Goal: Information Seeking & Learning: Learn about a topic

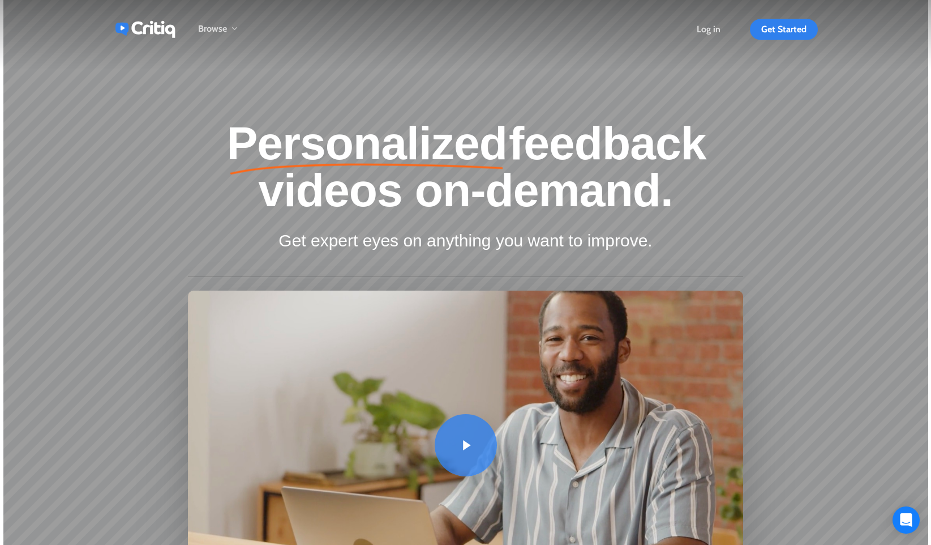
click at [802, 100] on div at bounding box center [465, 384] width 925 height 768
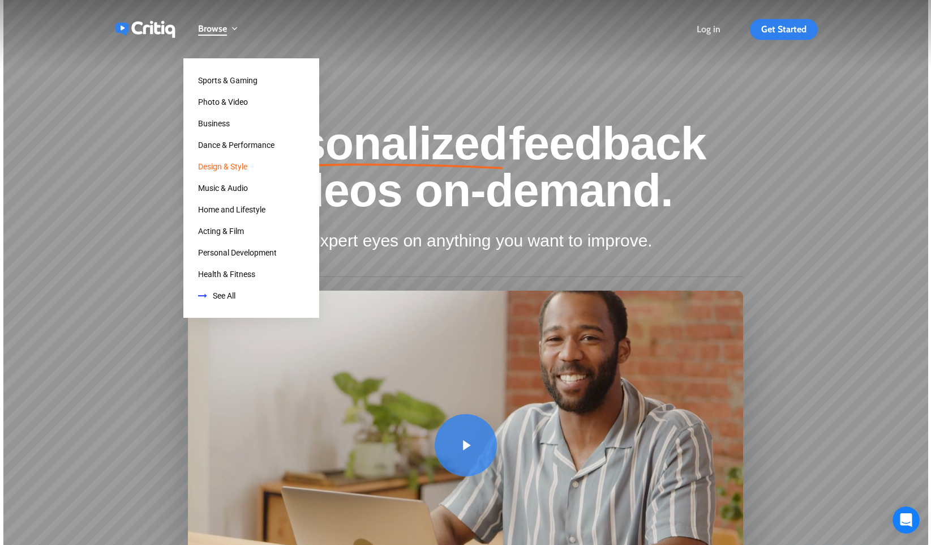
click at [233, 166] on span "Design & Style" at bounding box center [222, 166] width 49 height 9
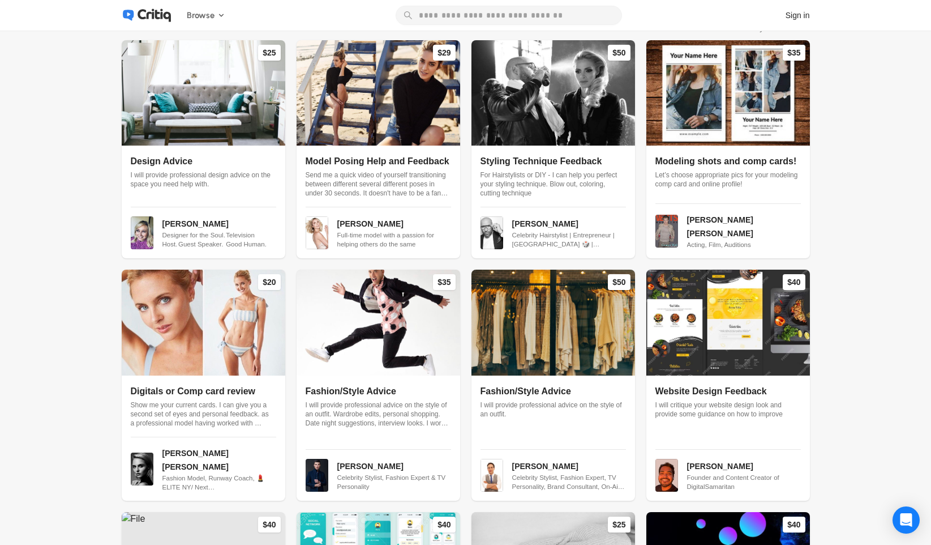
scroll to position [350, 0]
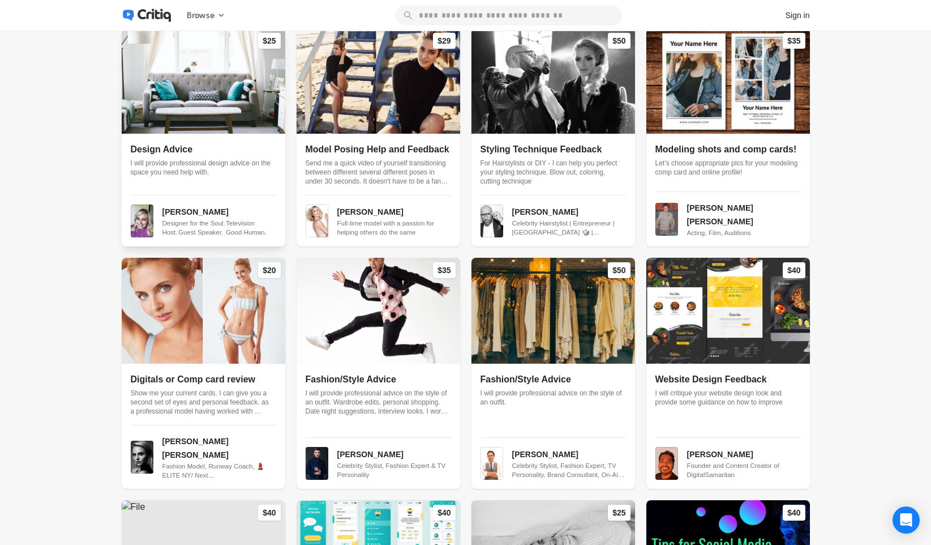
click at [213, 129] on img at bounding box center [204, 80] width 164 height 105
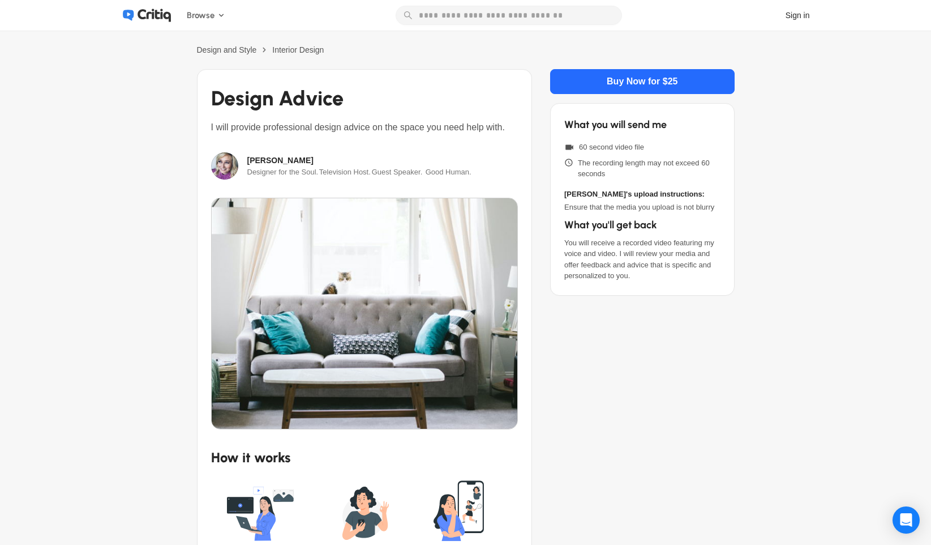
scroll to position [27, 0]
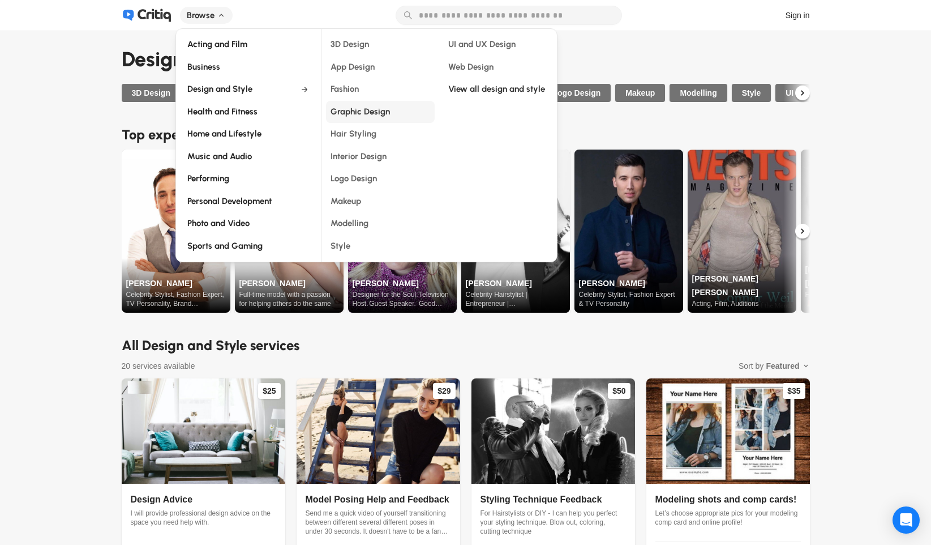
click at [368, 109] on span "Graphic Design" at bounding box center [360, 112] width 59 height 14
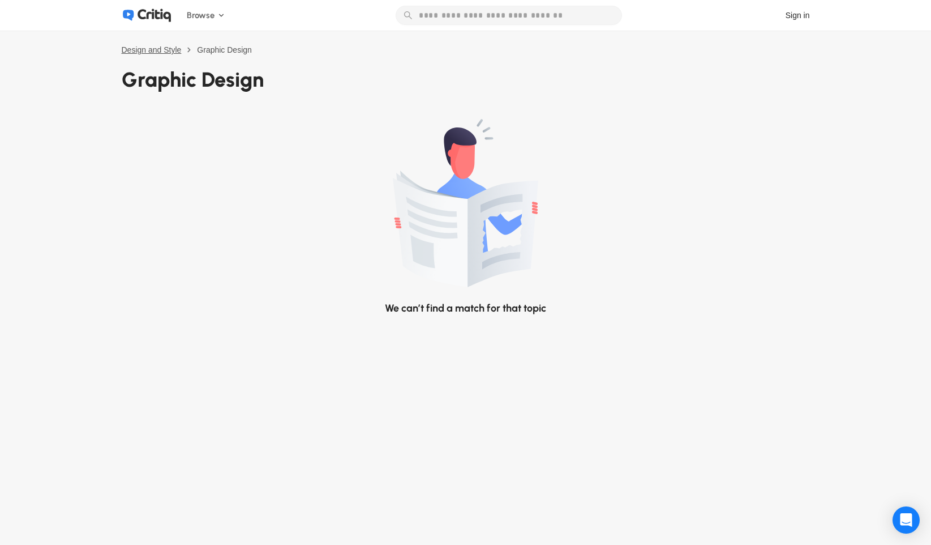
click at [152, 48] on span "Design and Style" at bounding box center [152, 49] width 60 height 9
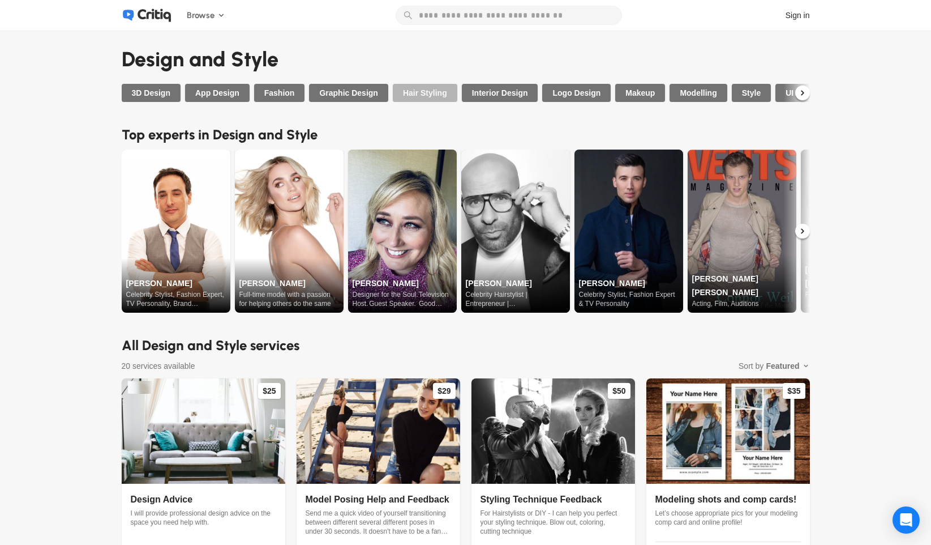
click at [433, 89] on span "Hair Styling" at bounding box center [425, 92] width 44 height 11
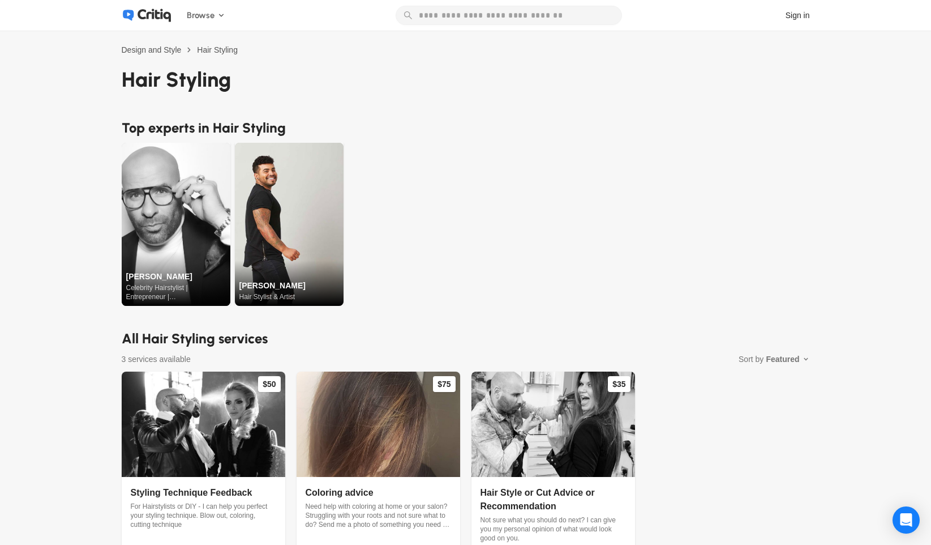
click at [573, 143] on div "Claude Baruk Celebrity Hairstylist | Entrepreneur | Las Vegas 🎲 |Los Angeles 📽 …" at bounding box center [466, 224] width 688 height 163
click at [549, 119] on h2 "Top experts in Hair Styling" at bounding box center [466, 128] width 688 height 20
